Goal: Task Accomplishment & Management: Manage account settings

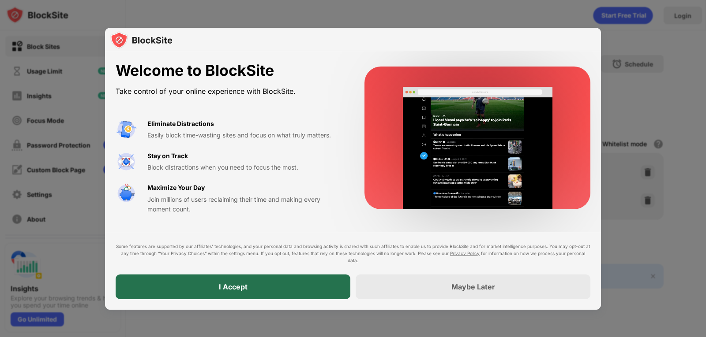
click at [307, 292] on div "I Accept" at bounding box center [233, 287] width 235 height 25
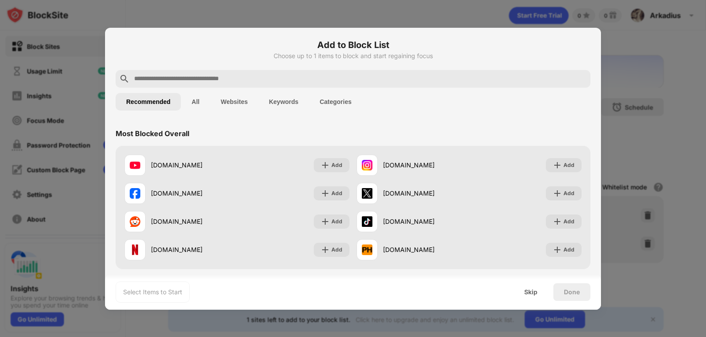
click at [197, 100] on button "All" at bounding box center [195, 102] width 29 height 18
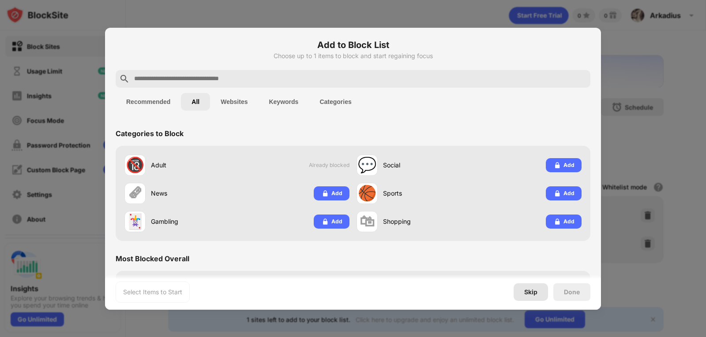
click at [529, 292] on div "Skip" at bounding box center [530, 292] width 13 height 7
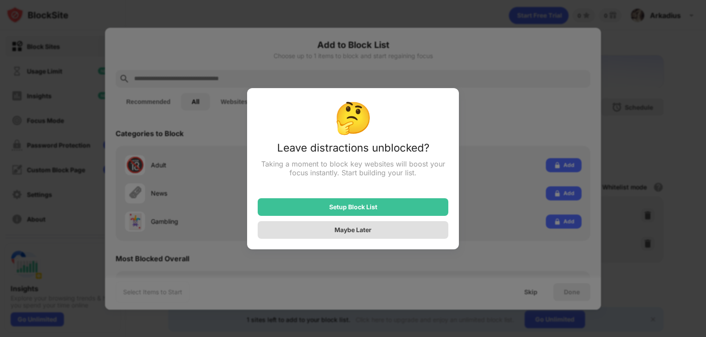
click at [377, 235] on div "Maybe Later" at bounding box center [353, 230] width 191 height 18
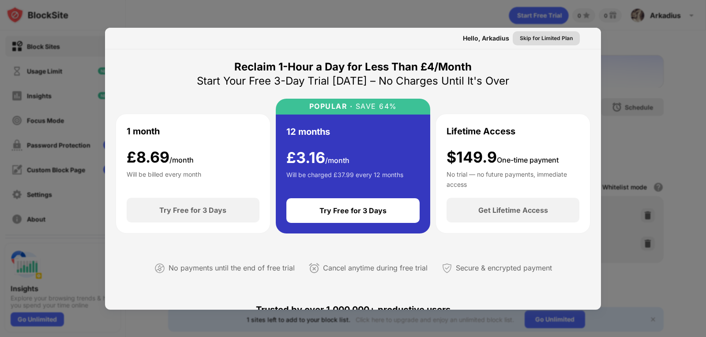
click at [540, 37] on div "Skip for Limited Plan" at bounding box center [546, 38] width 53 height 9
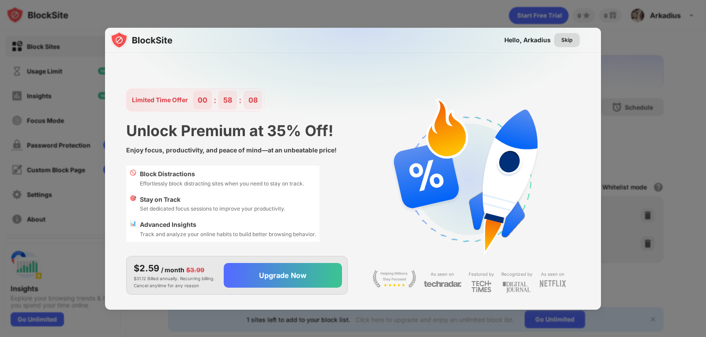
click at [570, 40] on div "Skip" at bounding box center [566, 40] width 11 height 9
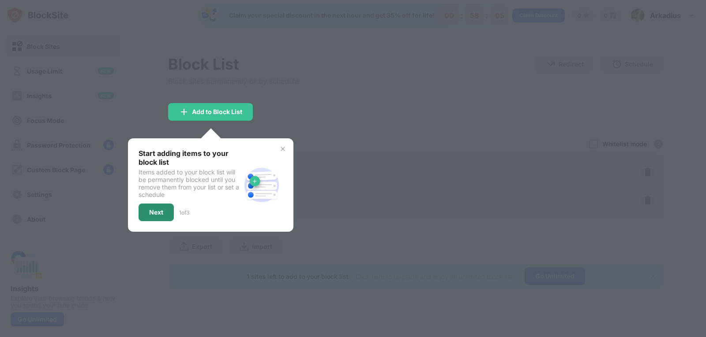
click at [160, 210] on div "Next" at bounding box center [156, 212] width 14 height 7
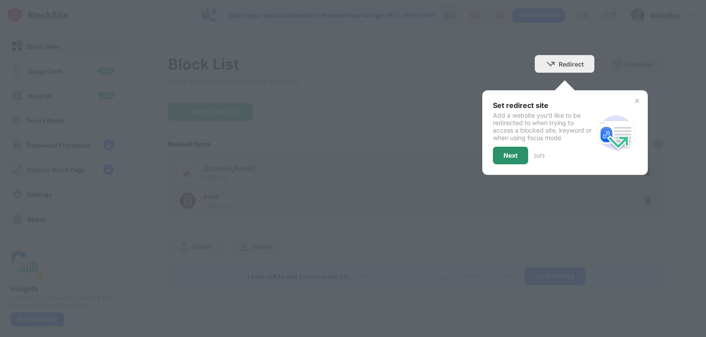
click at [516, 157] on div "Next" at bounding box center [510, 155] width 14 height 7
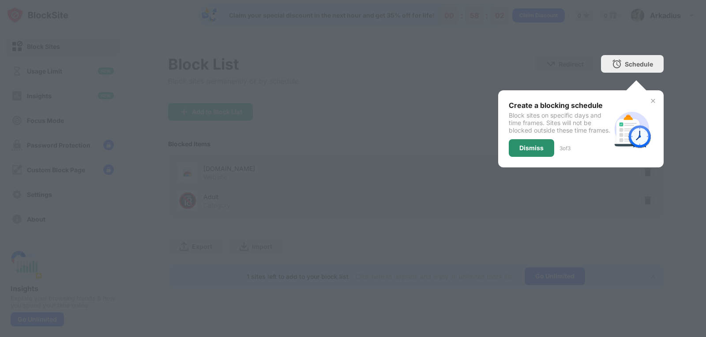
click at [542, 152] on div "Dismiss" at bounding box center [531, 148] width 24 height 7
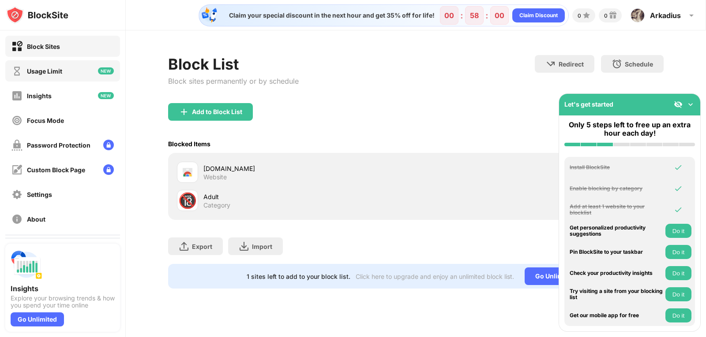
click at [48, 71] on div "Usage Limit" at bounding box center [44, 70] width 35 height 7
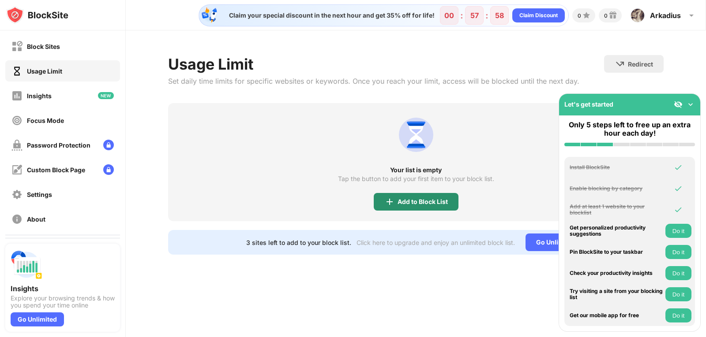
click at [397, 199] on div "Add to Block List" at bounding box center [422, 202] width 50 height 7
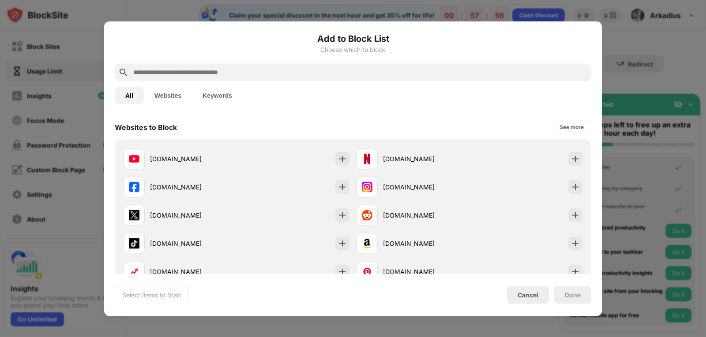
drag, startPoint x: 133, startPoint y: 97, endPoint x: 169, endPoint y: 109, distance: 38.1
click at [135, 97] on button "All" at bounding box center [129, 95] width 29 height 18
click at [172, 107] on div "All Websites Keywords" at bounding box center [353, 95] width 476 height 28
click at [172, 97] on button "Websites" at bounding box center [168, 95] width 48 height 18
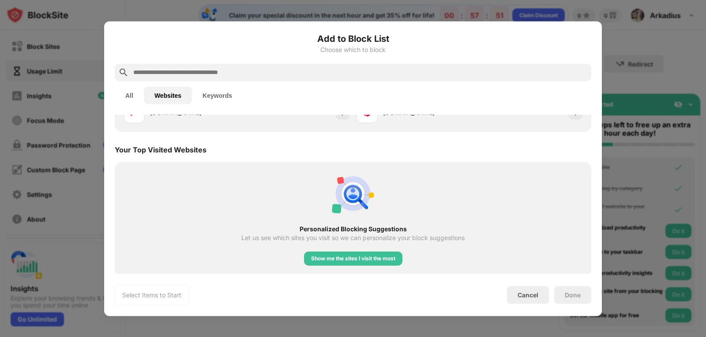
scroll to position [162, 0]
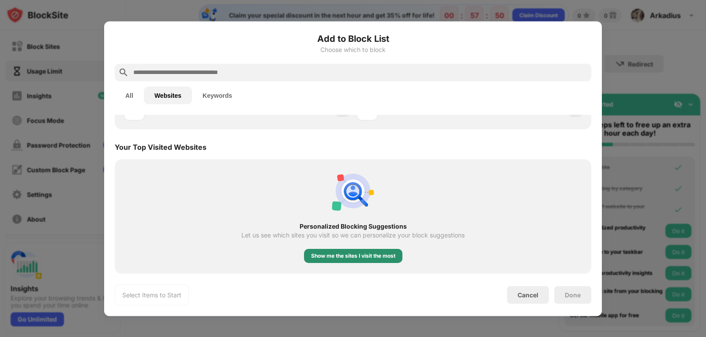
click at [372, 256] on div "Show me the sites I visit the most" at bounding box center [353, 256] width 84 height 9
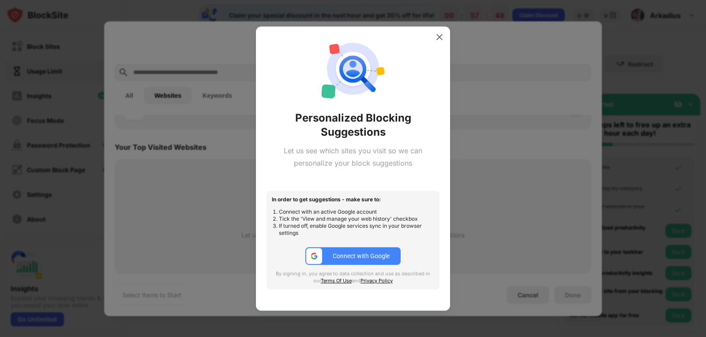
click at [369, 253] on div "Connect with Google" at bounding box center [361, 256] width 57 height 7
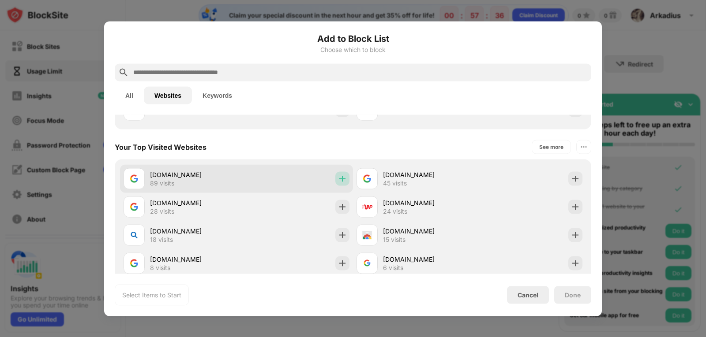
click at [341, 181] on img at bounding box center [342, 178] width 9 height 9
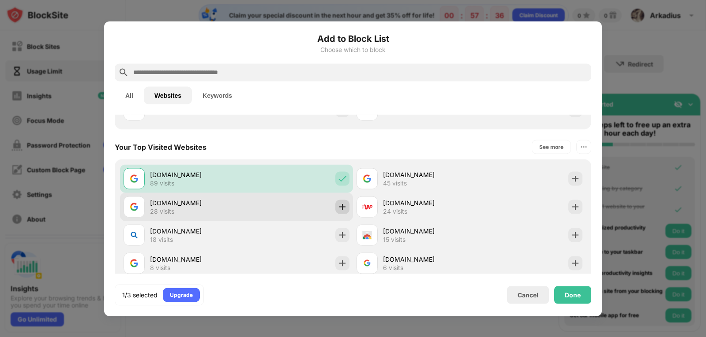
click at [338, 210] on img at bounding box center [342, 206] width 9 height 9
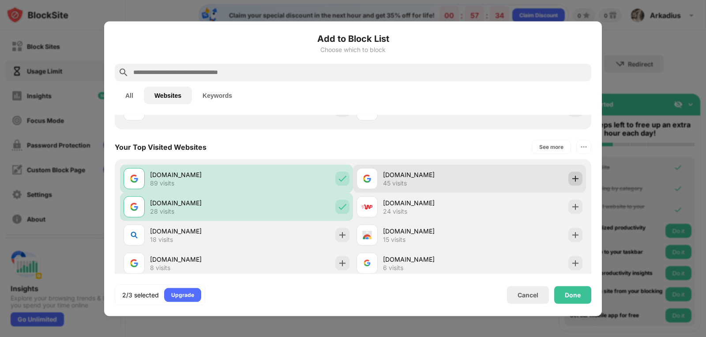
click at [571, 175] on img at bounding box center [575, 178] width 9 height 9
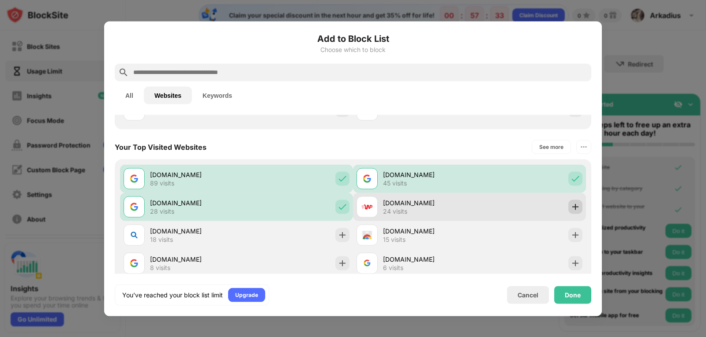
click at [571, 206] on img at bounding box center [575, 206] width 9 height 9
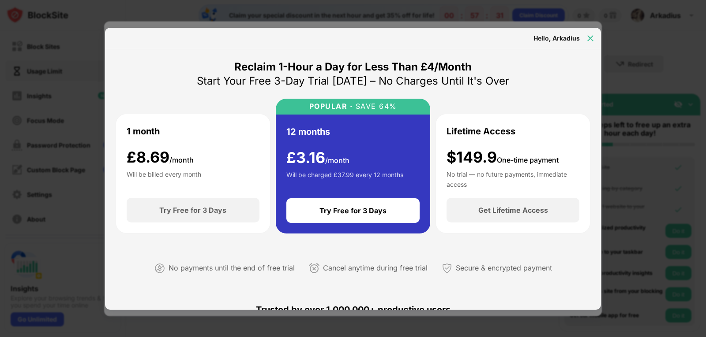
click at [588, 40] on img at bounding box center [590, 38] width 9 height 9
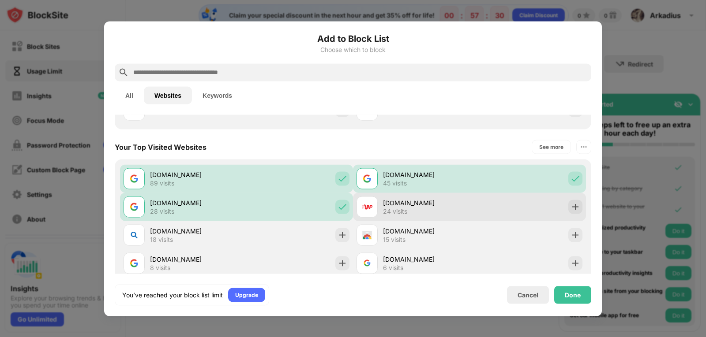
click at [579, 210] on div "poczta.wp.pl 24 visits" at bounding box center [469, 207] width 233 height 28
click at [571, 210] on img at bounding box center [575, 206] width 9 height 9
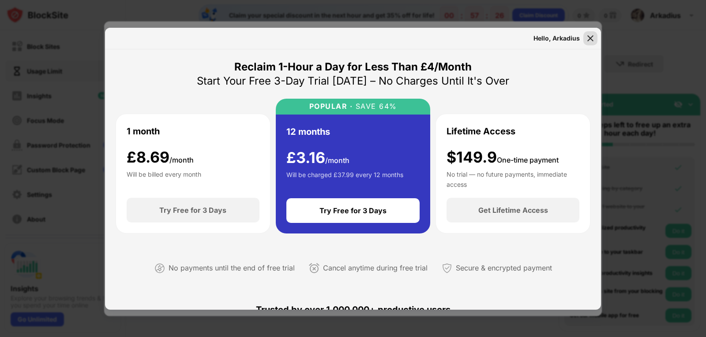
click at [588, 37] on img at bounding box center [590, 38] width 9 height 9
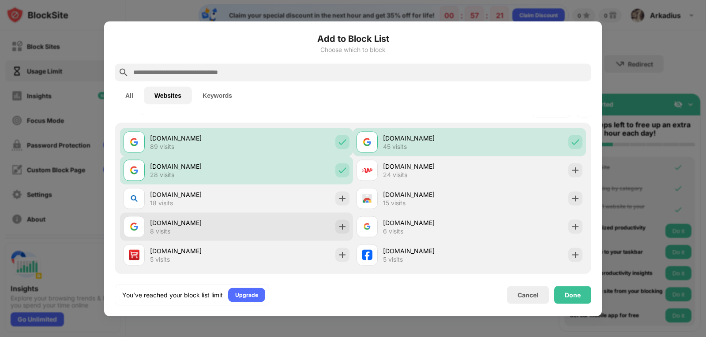
scroll to position [199, 0]
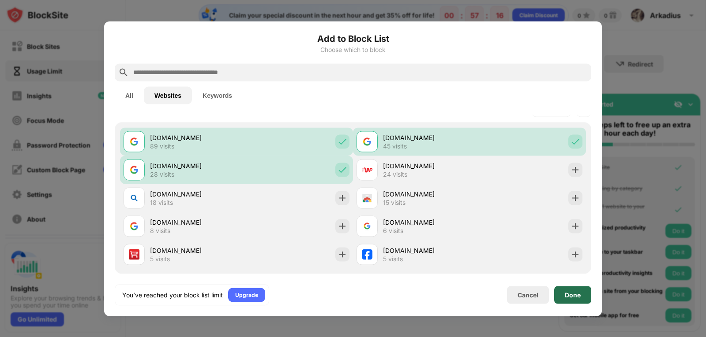
click at [570, 295] on div "Done" at bounding box center [573, 295] width 16 height 7
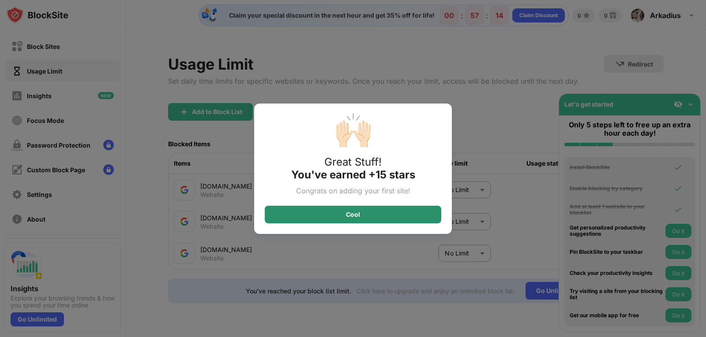
click at [397, 215] on div "Cool" at bounding box center [353, 215] width 176 height 18
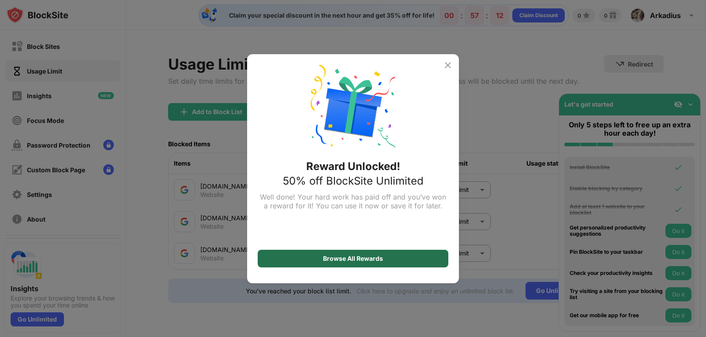
click at [361, 256] on div "Browse All Rewards" at bounding box center [353, 258] width 60 height 7
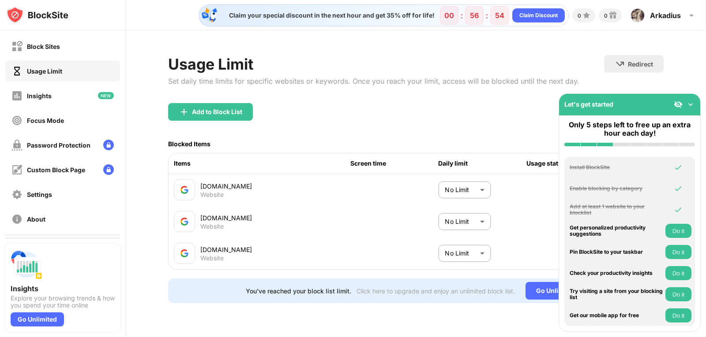
click at [678, 231] on button "Do it" at bounding box center [678, 231] width 26 height 14
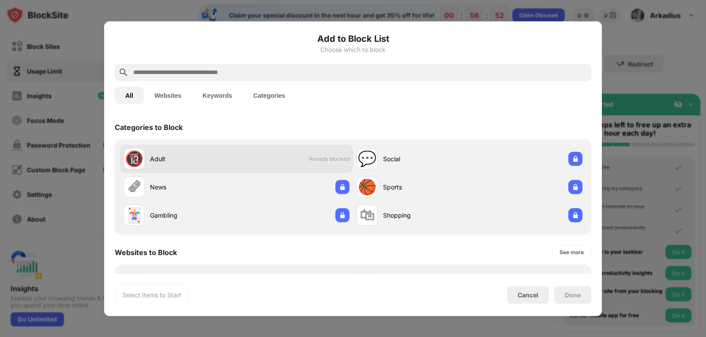
click at [210, 158] on div "Adult" at bounding box center [193, 158] width 86 height 9
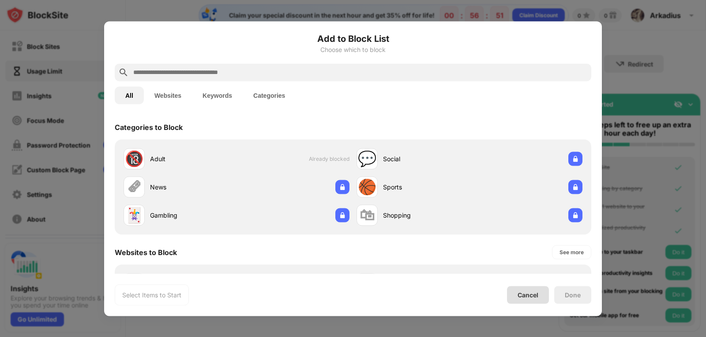
click at [510, 286] on div "Cancel" at bounding box center [528, 295] width 42 height 18
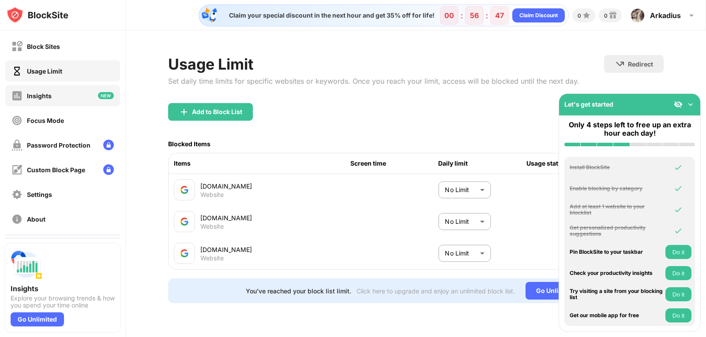
click at [37, 100] on div "Insights" at bounding box center [31, 95] width 40 height 11
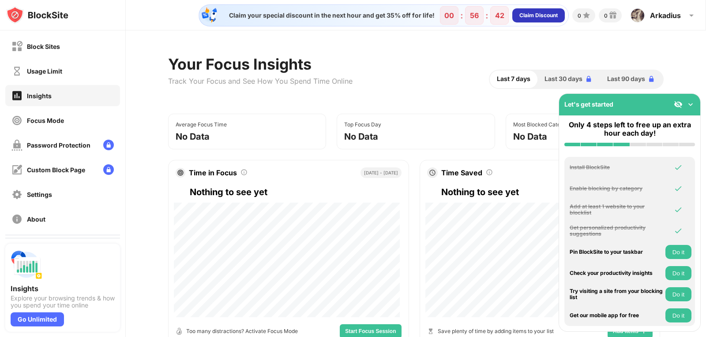
click at [536, 18] on div "Claim Discount" at bounding box center [538, 15] width 38 height 9
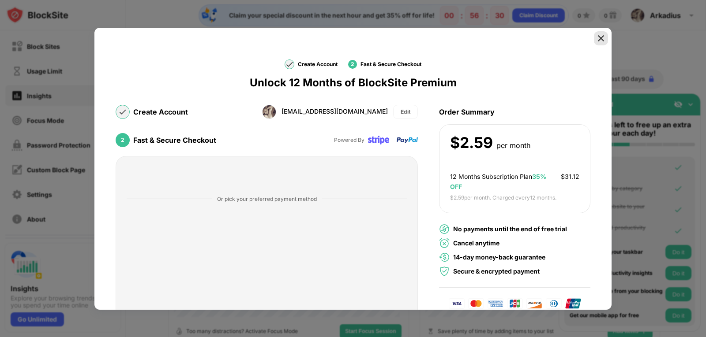
click at [596, 38] on img at bounding box center [600, 38] width 9 height 9
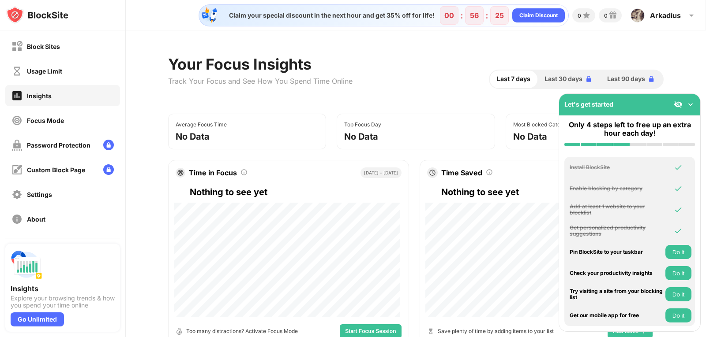
scroll to position [221, 0]
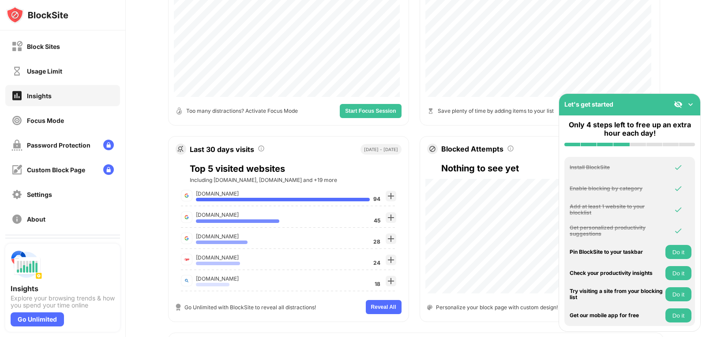
click at [692, 99] on div "Let's get started" at bounding box center [629, 105] width 141 height 22
drag, startPoint x: 696, startPoint y: 106, endPoint x: 691, endPoint y: 106, distance: 4.4
click at [694, 106] on div "Let's get started" at bounding box center [629, 105] width 141 height 22
click at [691, 105] on img at bounding box center [690, 104] width 9 height 9
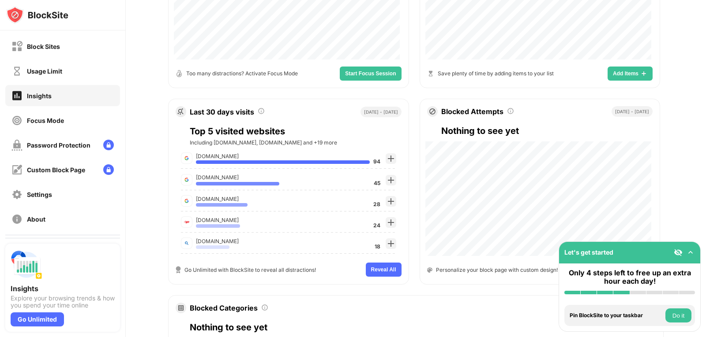
scroll to position [265, 0]
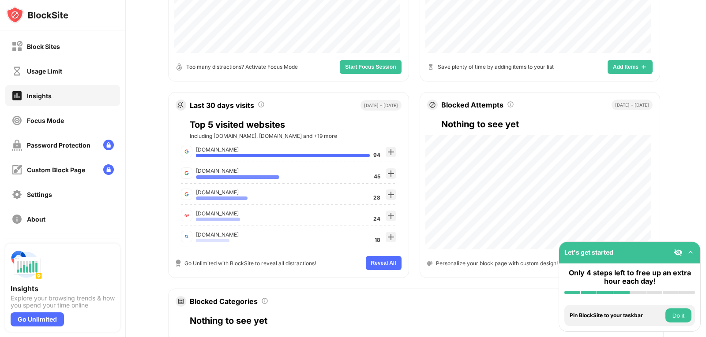
click at [390, 261] on span "Reveal All" at bounding box center [383, 263] width 25 height 5
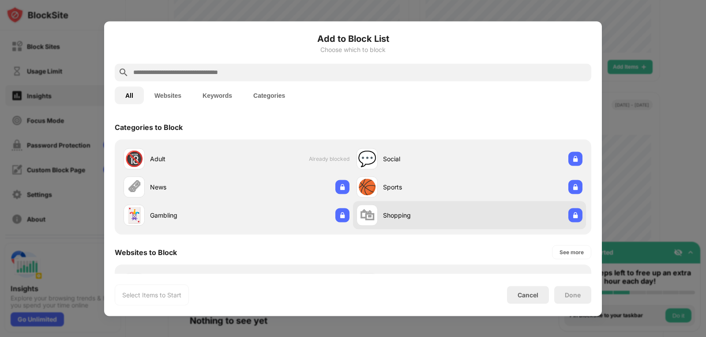
click at [375, 217] on div "🛍 Shopping" at bounding box center [412, 215] width 113 height 21
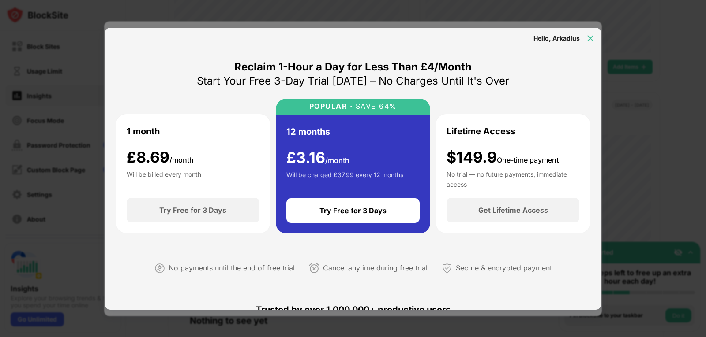
click at [593, 36] on img at bounding box center [590, 38] width 9 height 9
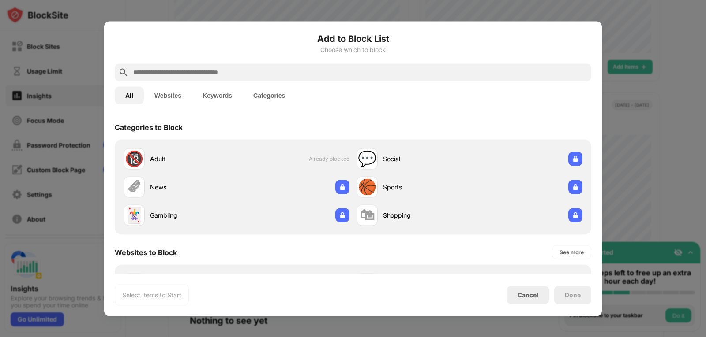
click at [270, 96] on button "Categories" at bounding box center [269, 95] width 53 height 18
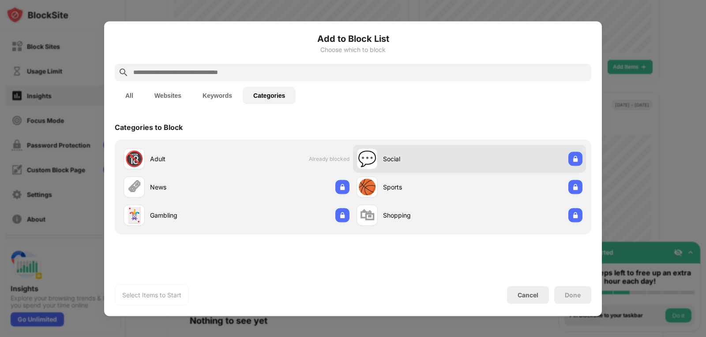
click at [395, 162] on div "Social" at bounding box center [426, 158] width 86 height 9
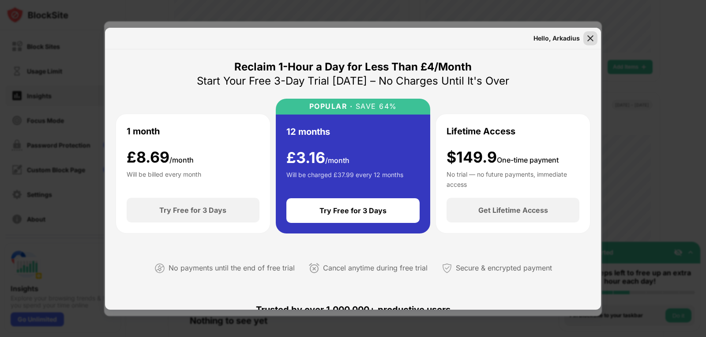
click at [589, 37] on img at bounding box center [590, 38] width 9 height 9
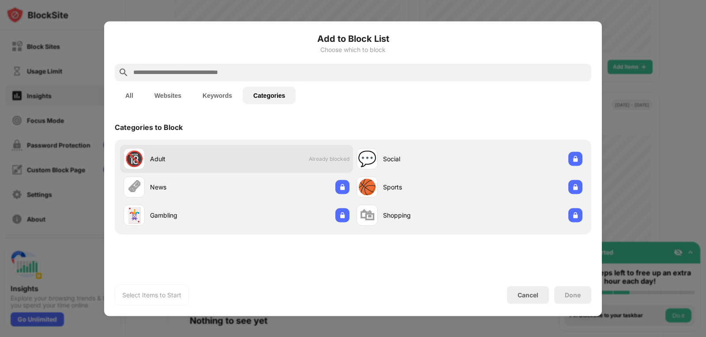
click at [152, 162] on div "Adult" at bounding box center [193, 158] width 86 height 9
click at [137, 155] on div "🔞" at bounding box center [134, 159] width 19 height 18
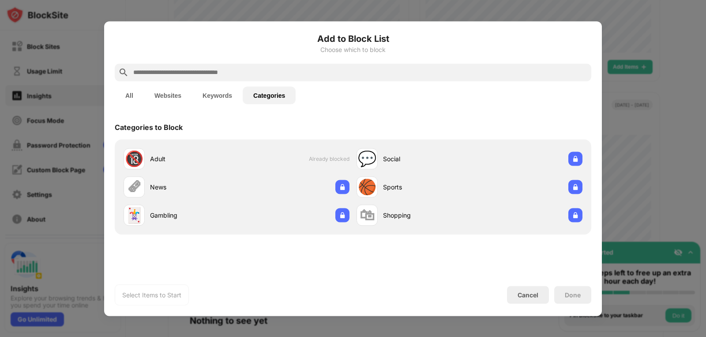
click at [233, 94] on button "Keywords" at bounding box center [217, 95] width 51 height 18
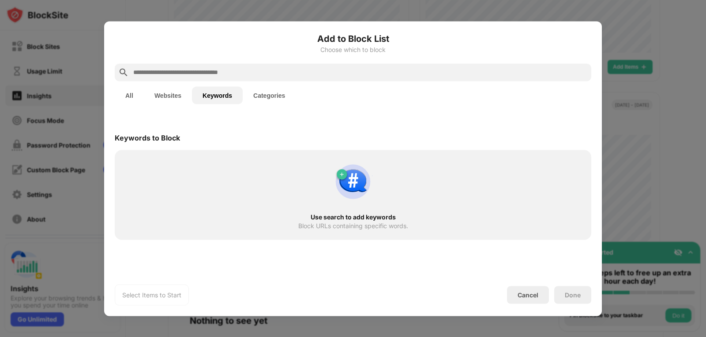
click at [179, 94] on button "Websites" at bounding box center [168, 95] width 48 height 18
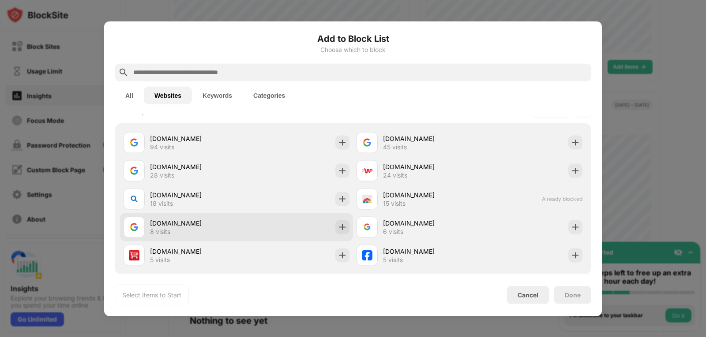
scroll to position [199, 0]
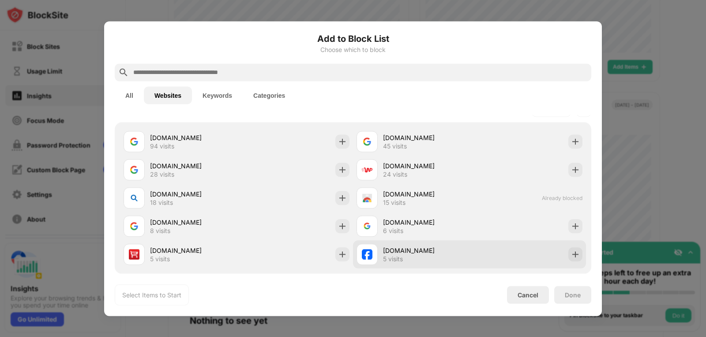
click at [364, 255] on img at bounding box center [367, 254] width 11 height 11
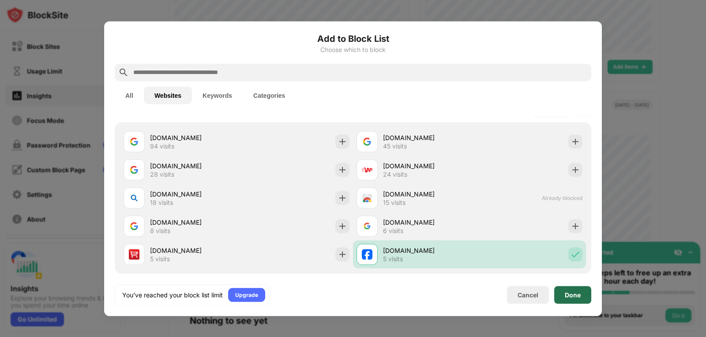
click at [577, 298] on div "Done" at bounding box center [573, 295] width 16 height 7
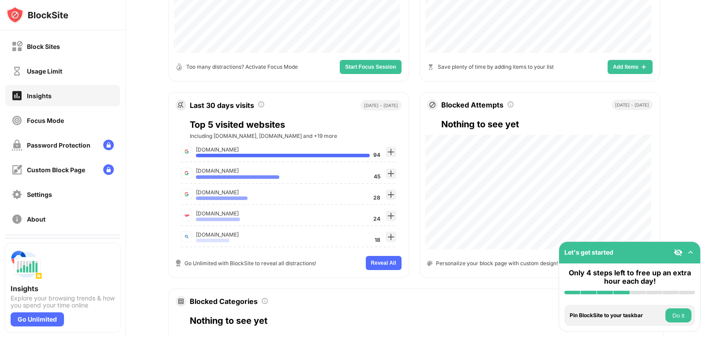
scroll to position [413, 0]
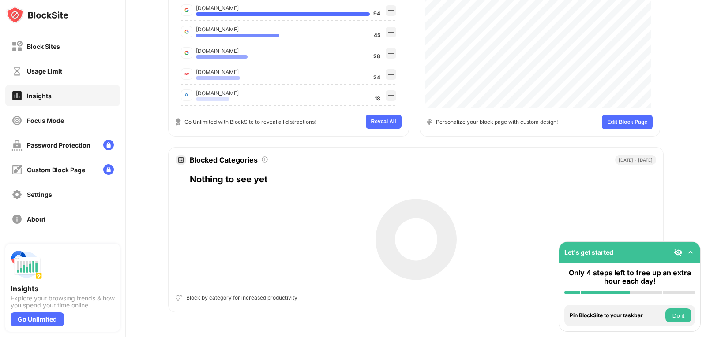
click at [618, 120] on span "Edit Block Page" at bounding box center [627, 122] width 40 height 5
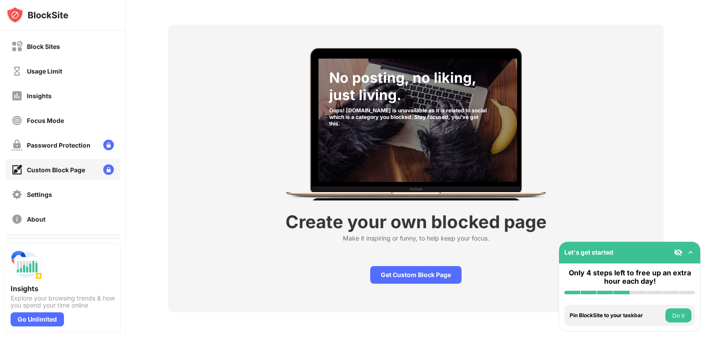
scroll to position [37, 0]
click at [441, 270] on div "Get Custom Block Page" at bounding box center [415, 275] width 91 height 18
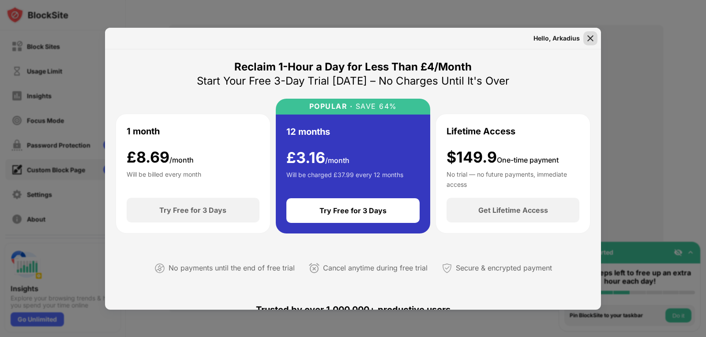
click at [589, 40] on img at bounding box center [590, 38] width 9 height 9
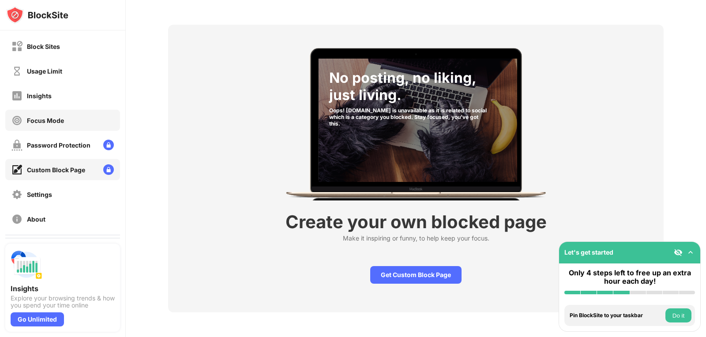
click at [44, 119] on div "Focus Mode" at bounding box center [45, 120] width 37 height 7
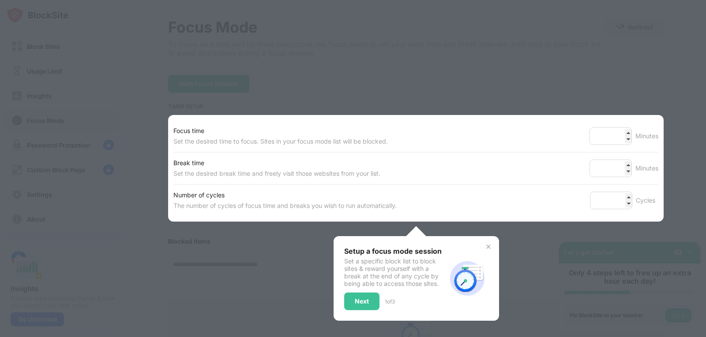
scroll to position [164, 0]
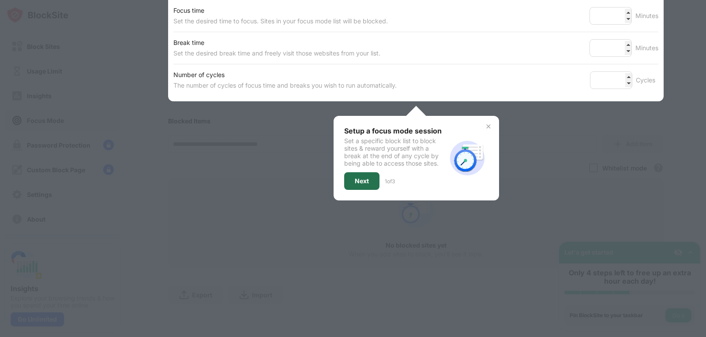
click at [357, 178] on div "Next" at bounding box center [362, 181] width 14 height 7
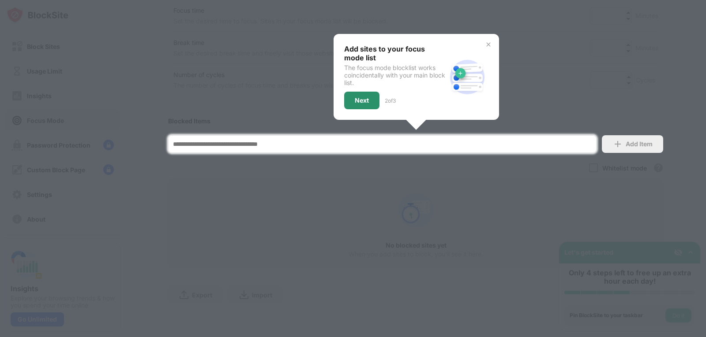
drag, startPoint x: 369, startPoint y: 88, endPoint x: 368, endPoint y: 104, distance: 15.5
click at [367, 92] on div "Next" at bounding box center [361, 101] width 35 height 18
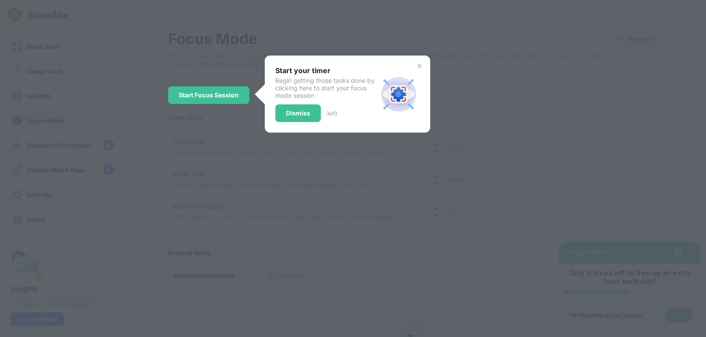
scroll to position [0, 0]
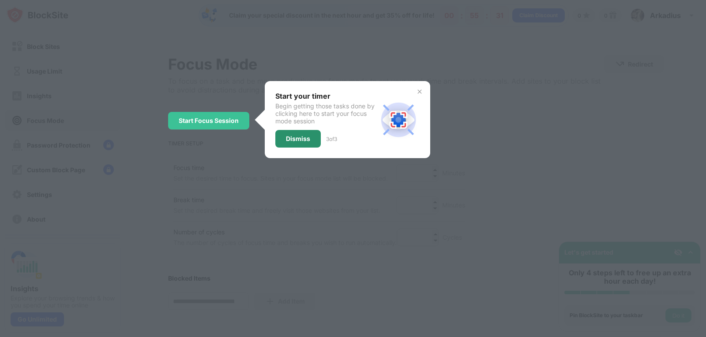
click at [296, 140] on div "Dismiss" at bounding box center [298, 138] width 24 height 7
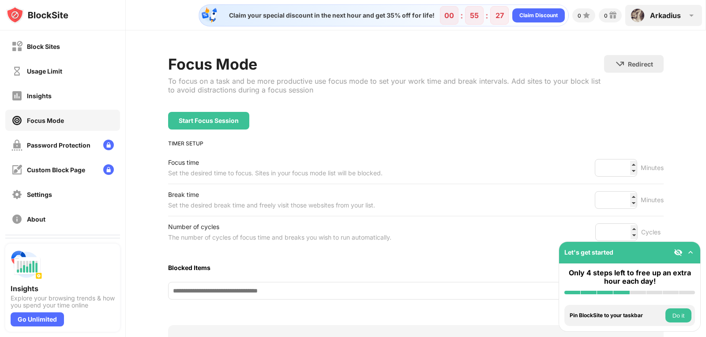
drag, startPoint x: 687, startPoint y: 12, endPoint x: 696, endPoint y: 25, distance: 15.2
click at [688, 13] on img at bounding box center [691, 15] width 11 height 11
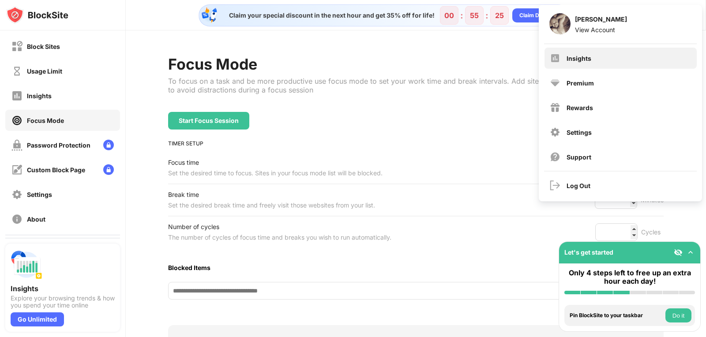
click at [606, 57] on div "Insights" at bounding box center [620, 58] width 152 height 21
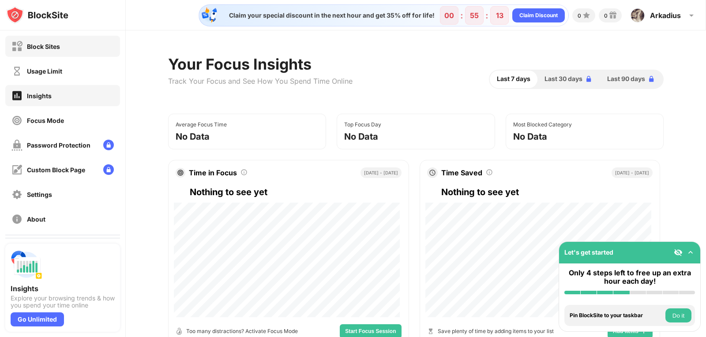
click at [44, 44] on div "Block Sites" at bounding box center [43, 46] width 33 height 7
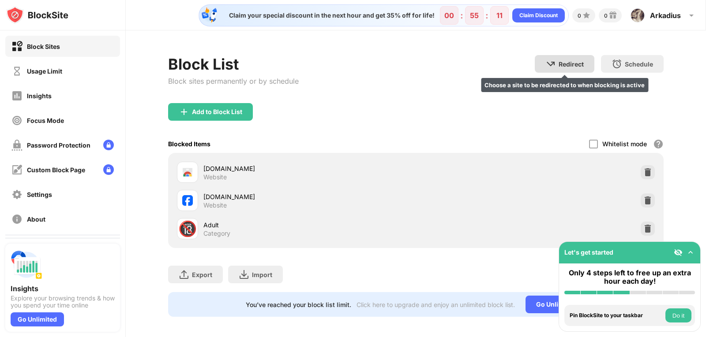
click at [565, 67] on div "Redirect" at bounding box center [571, 63] width 25 height 7
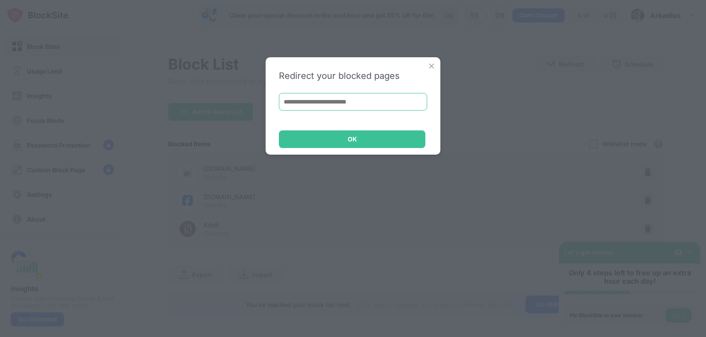
click at [393, 97] on input at bounding box center [353, 102] width 148 height 18
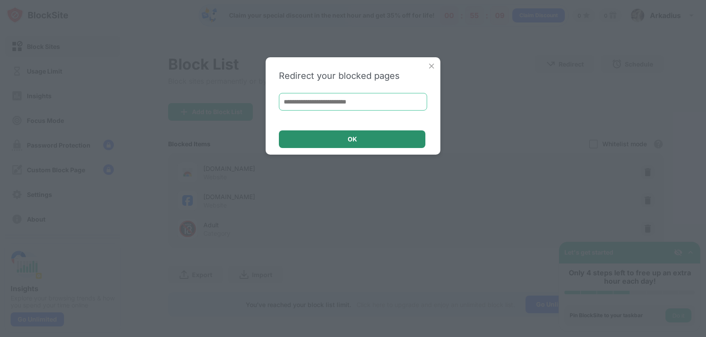
click at [371, 139] on div "OK" at bounding box center [352, 140] width 146 height 18
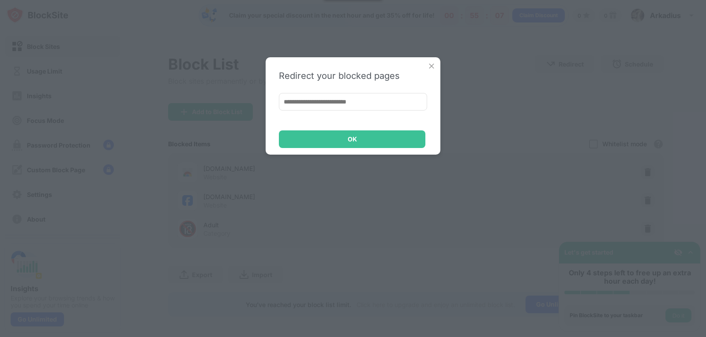
click at [315, 101] on input at bounding box center [353, 102] width 148 height 18
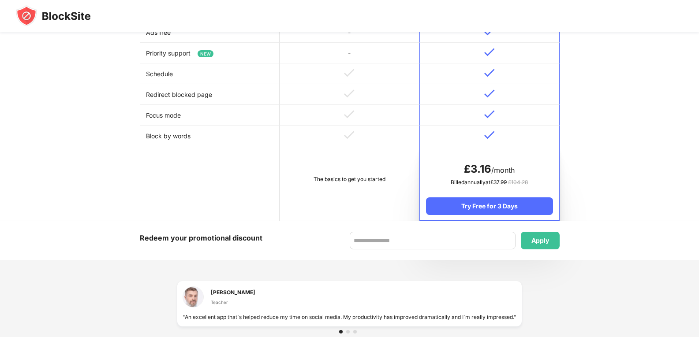
scroll to position [441, 0]
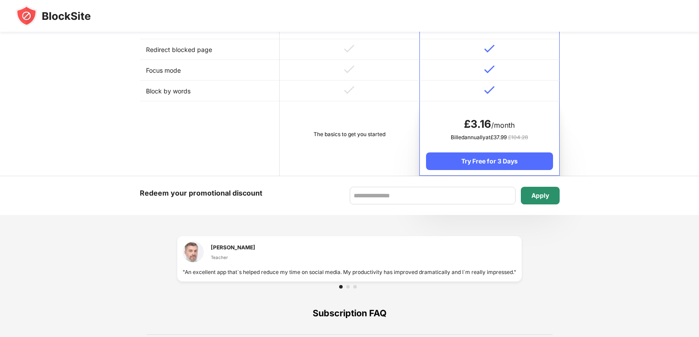
click at [543, 194] on div "Apply" at bounding box center [541, 195] width 18 height 7
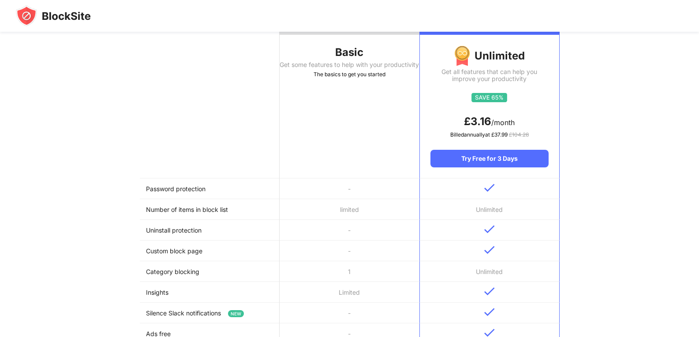
scroll to position [0, 0]
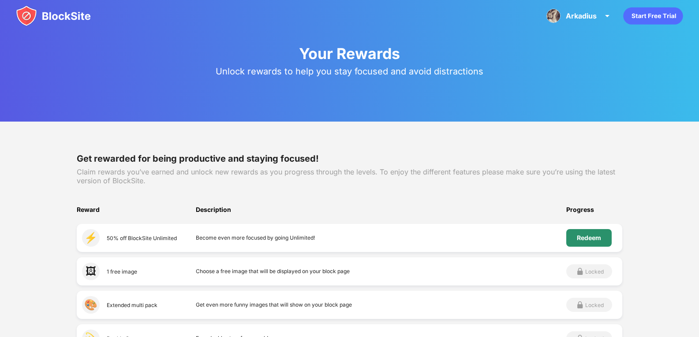
click at [592, 240] on div "Redeem" at bounding box center [589, 238] width 24 height 7
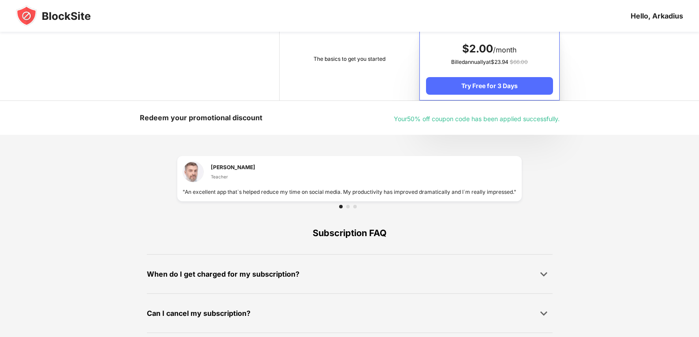
scroll to position [562, 0]
